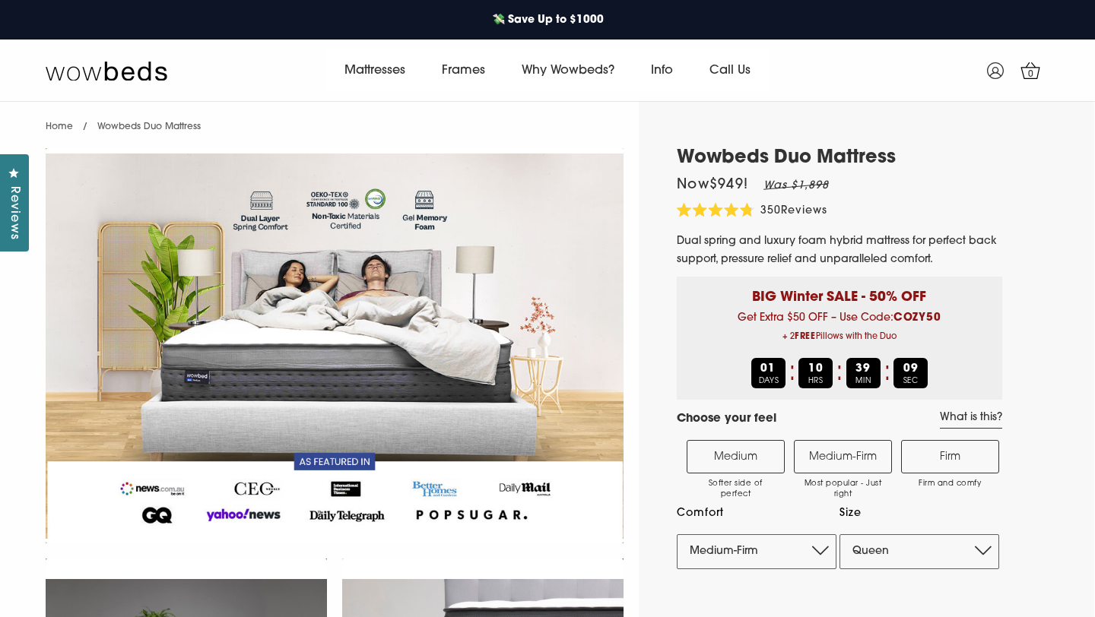
select select "Medium-Firm"
select select "Queen"
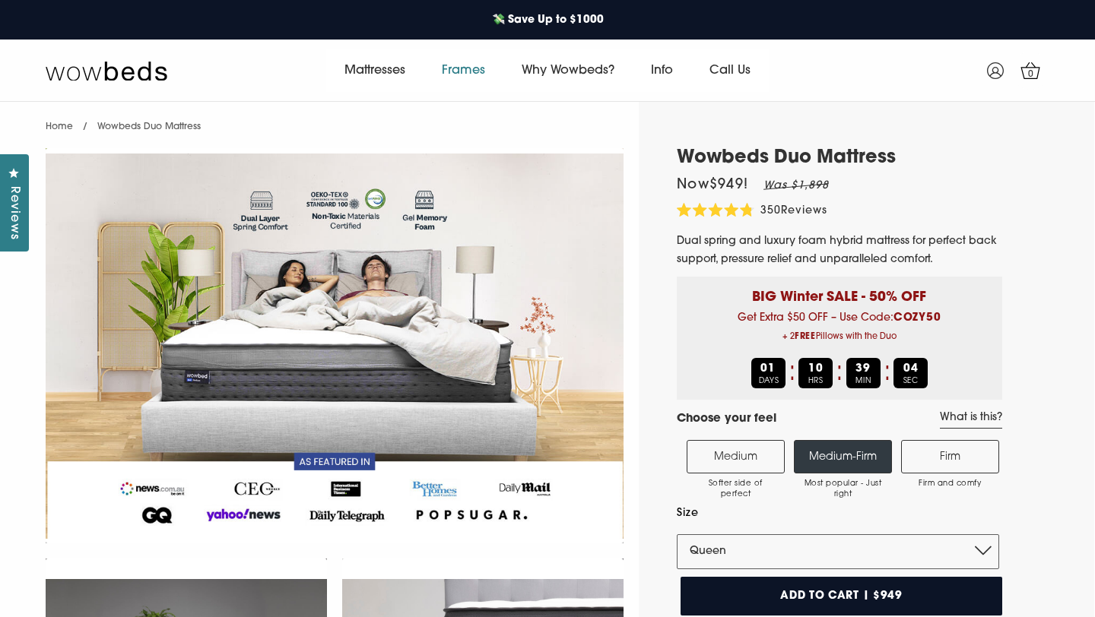
click at [478, 76] on link "Frames" at bounding box center [464, 70] width 80 height 43
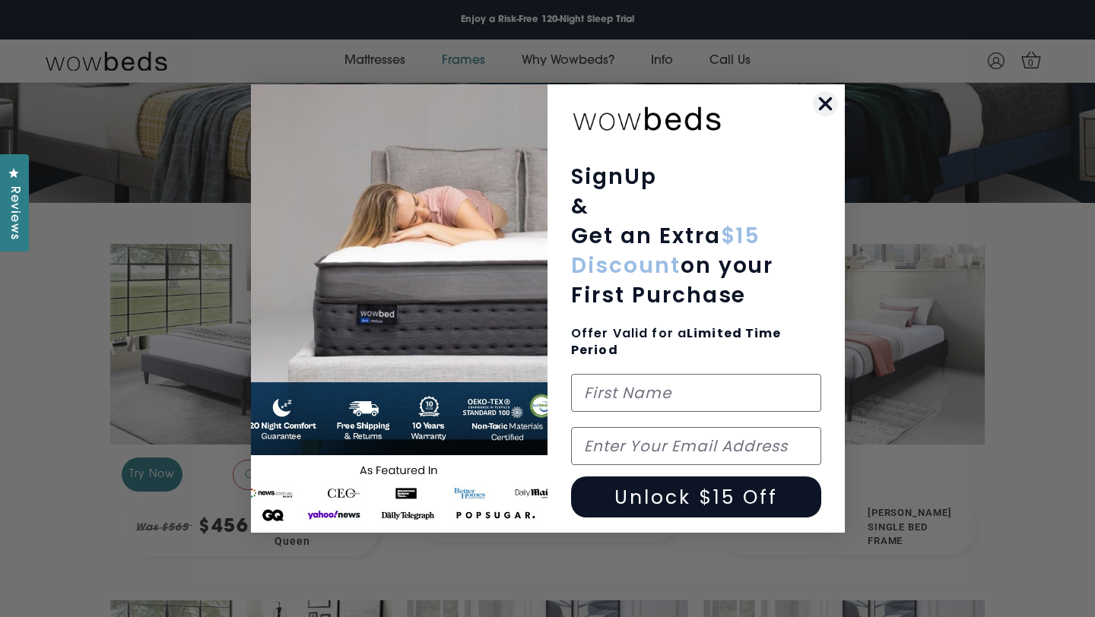
scroll to position [437, 0]
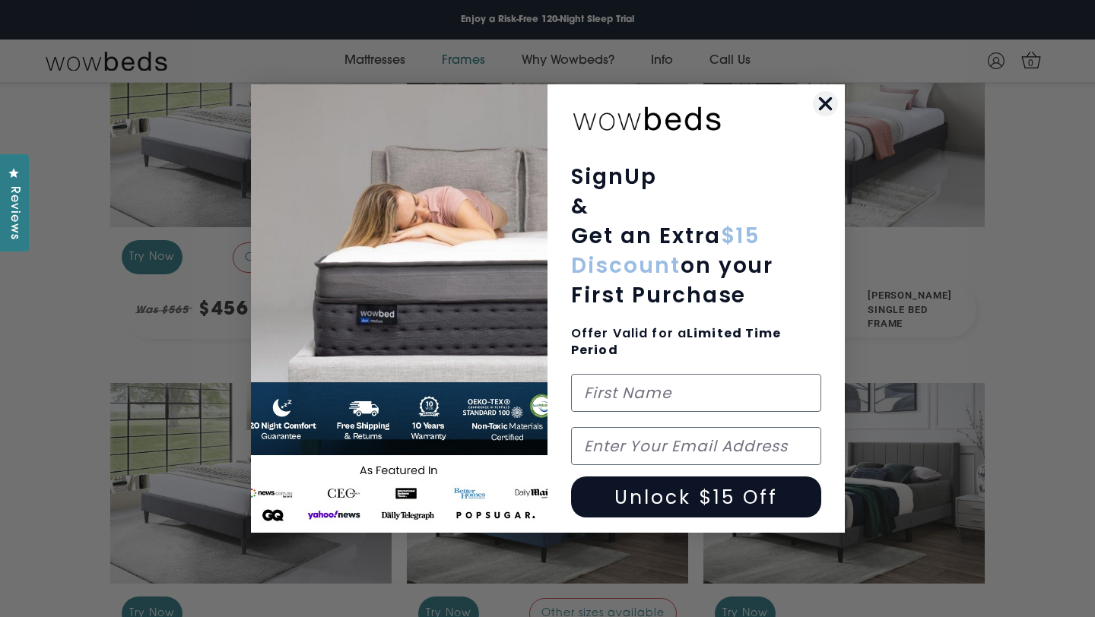
click at [823, 104] on icon "Close dialog" at bounding box center [825, 104] width 11 height 11
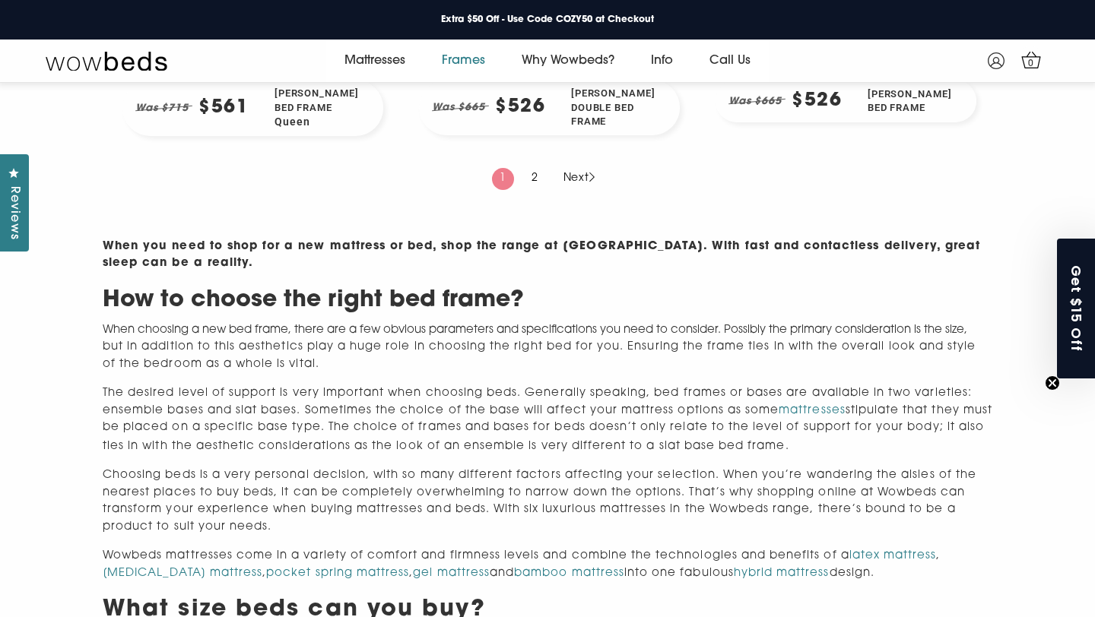
scroll to position [1742, 0]
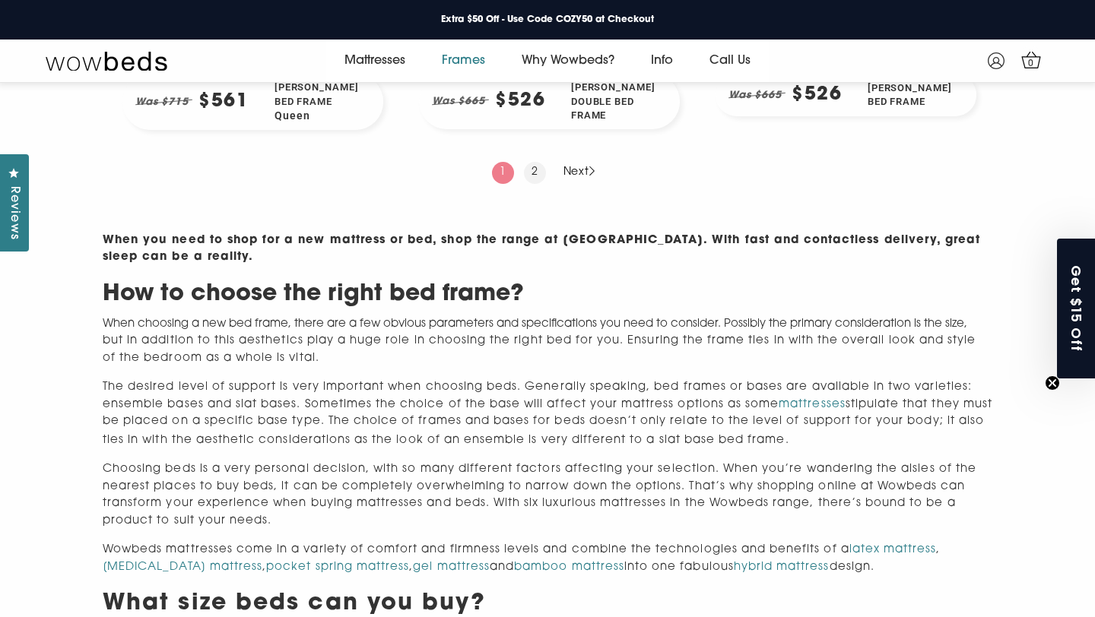
click at [532, 183] on link "2" at bounding box center [535, 172] width 22 height 21
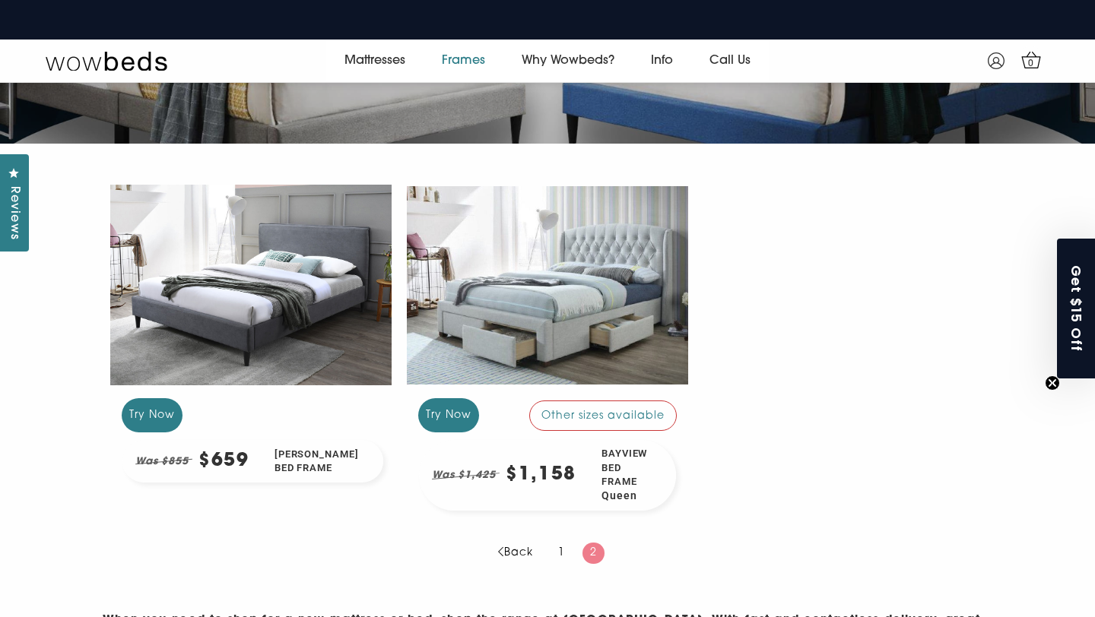
scroll to position [420, 0]
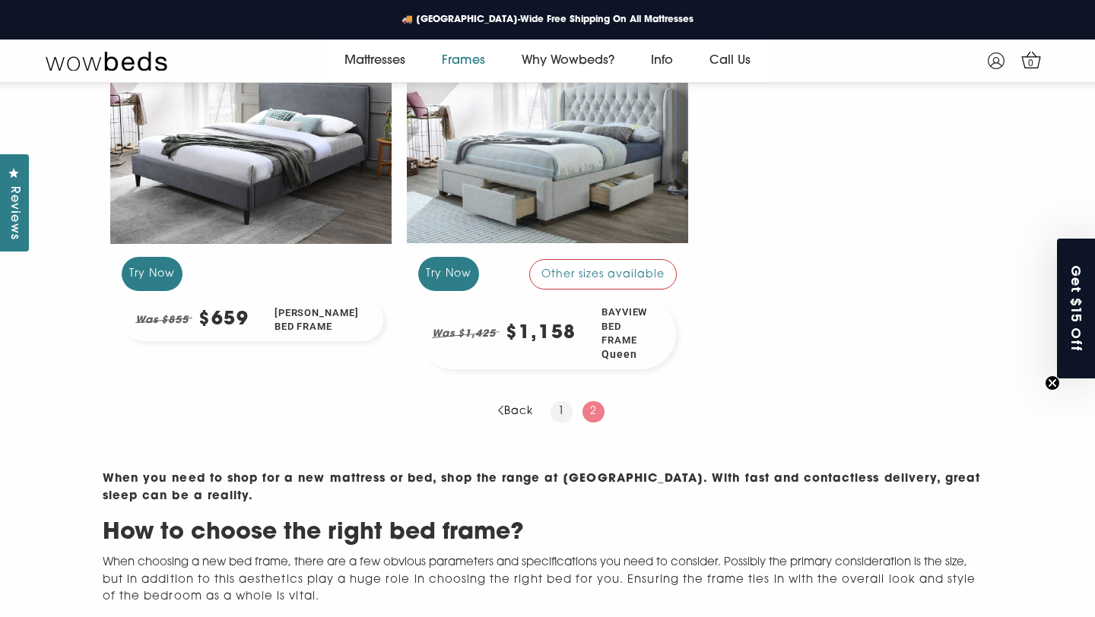
click at [570, 407] on link "1" at bounding box center [562, 412] width 22 height 21
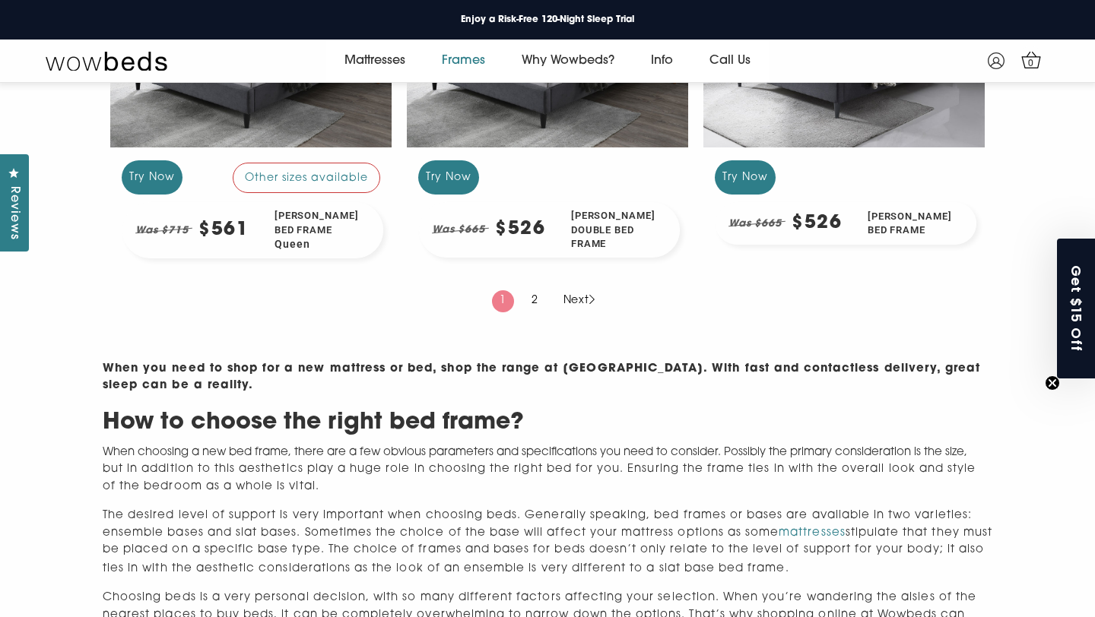
scroll to position [1614, 0]
